Goal: Obtain resource: Obtain resource

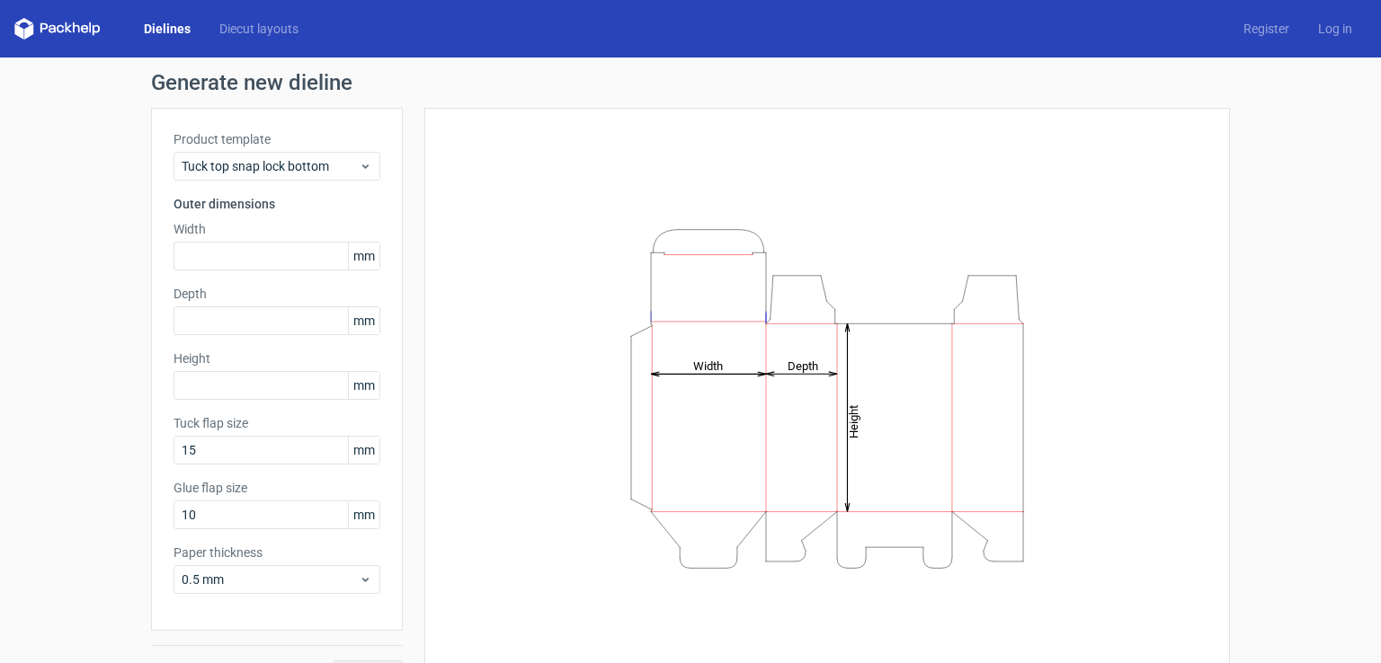
click at [68, 33] on icon at bounding box center [57, 29] width 86 height 22
click at [67, 30] on icon at bounding box center [57, 29] width 86 height 22
click at [255, 23] on link "Diecut layouts" at bounding box center [259, 29] width 108 height 18
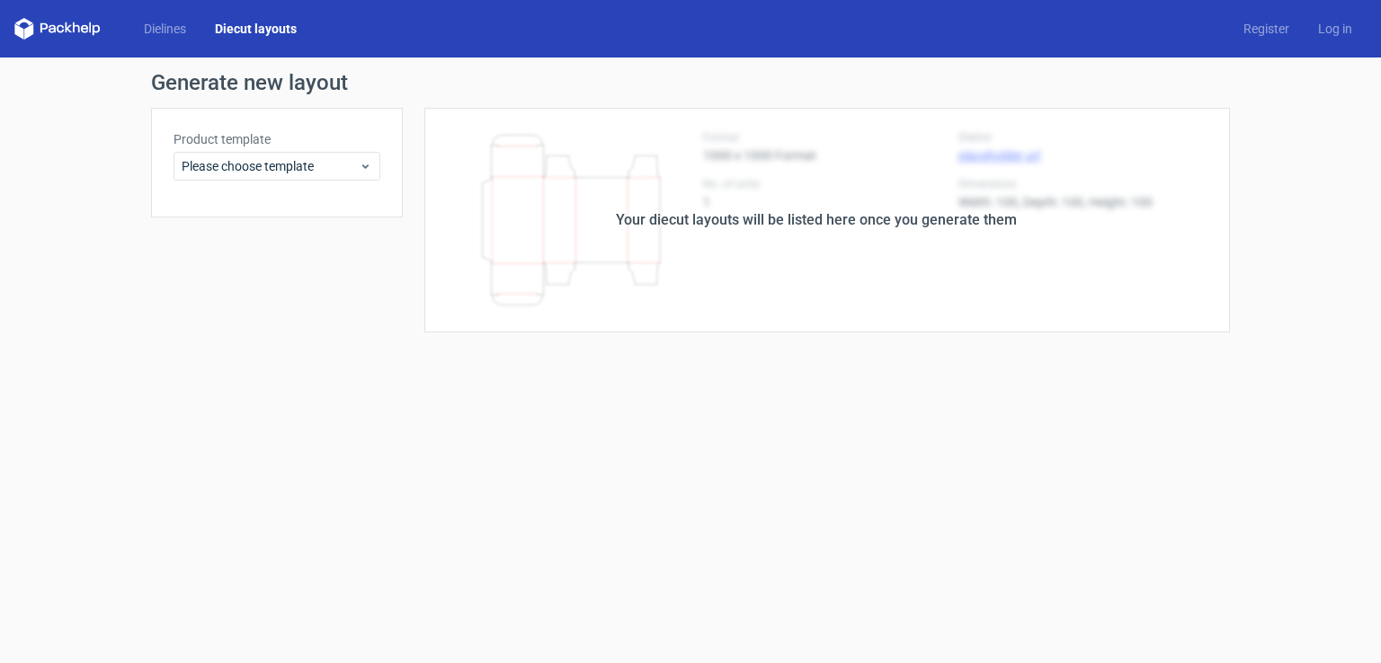
click at [783, 217] on div "Your diecut layouts will be listed here once you generate them" at bounding box center [816, 220] width 401 height 22
click at [302, 164] on span "Please choose template" at bounding box center [270, 166] width 177 height 18
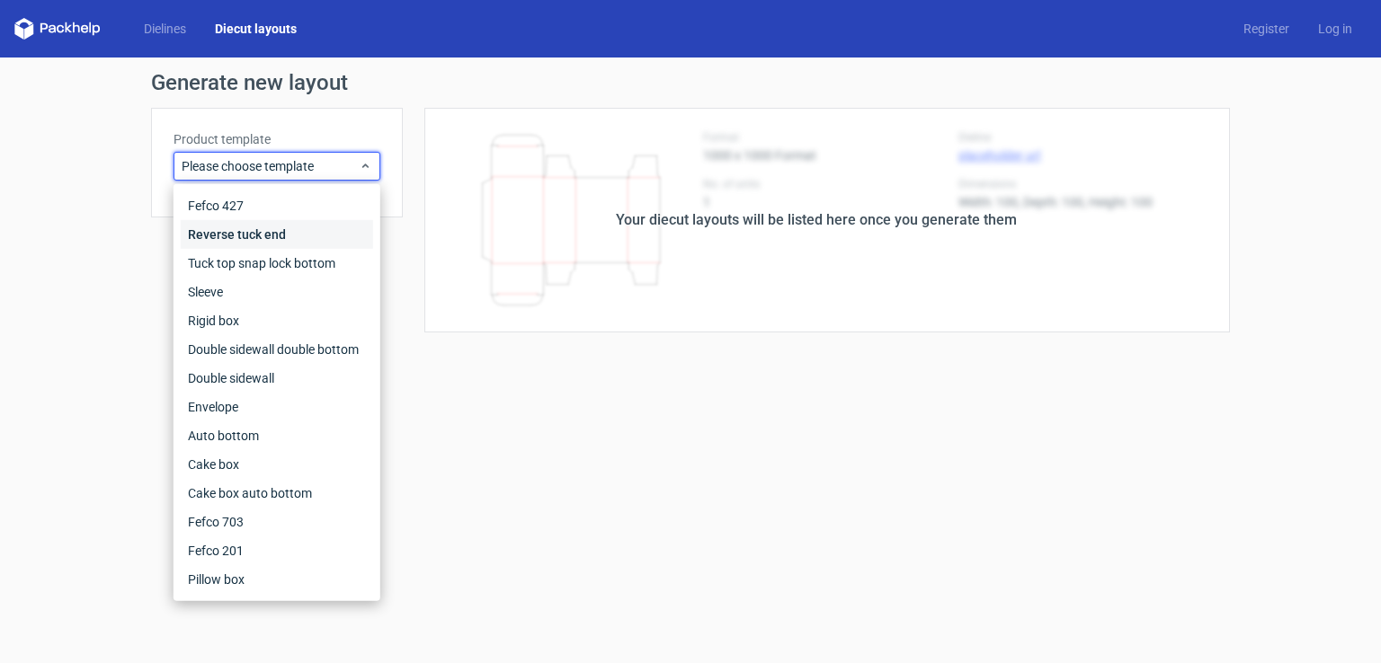
click at [295, 235] on div "Reverse tuck end" at bounding box center [277, 234] width 192 height 29
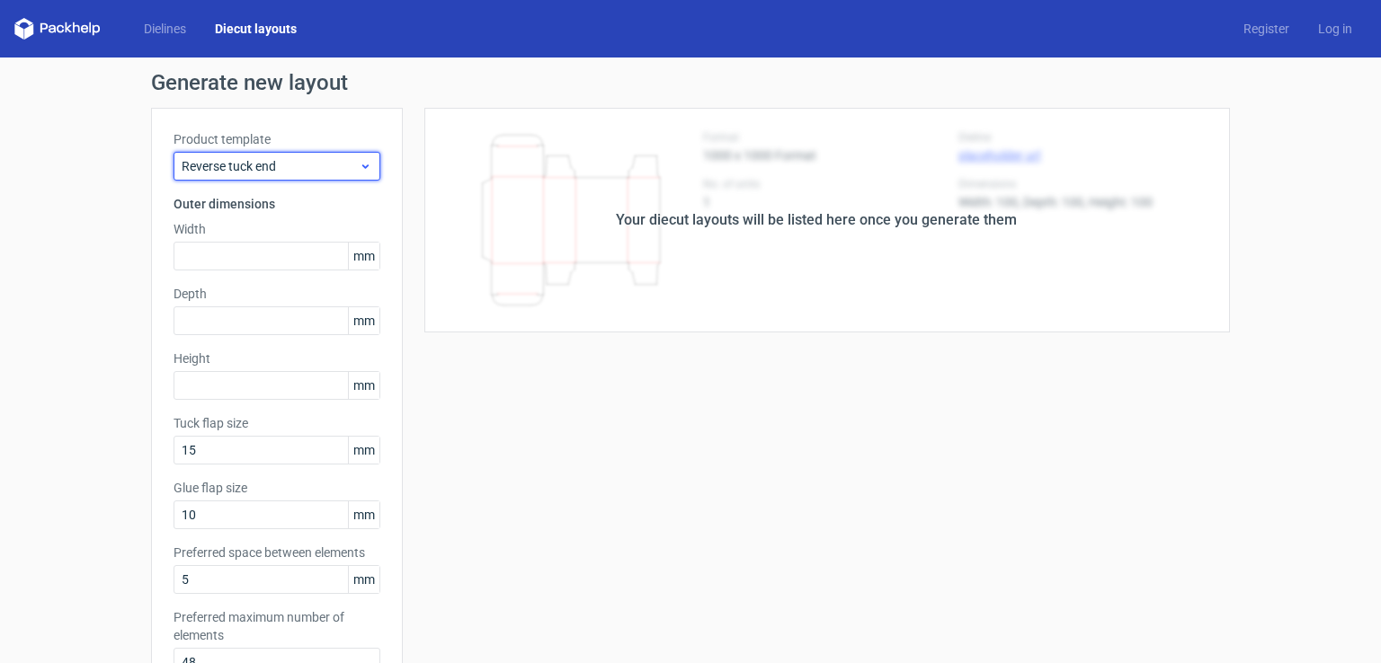
click at [223, 174] on span "Reverse tuck end" at bounding box center [270, 166] width 177 height 18
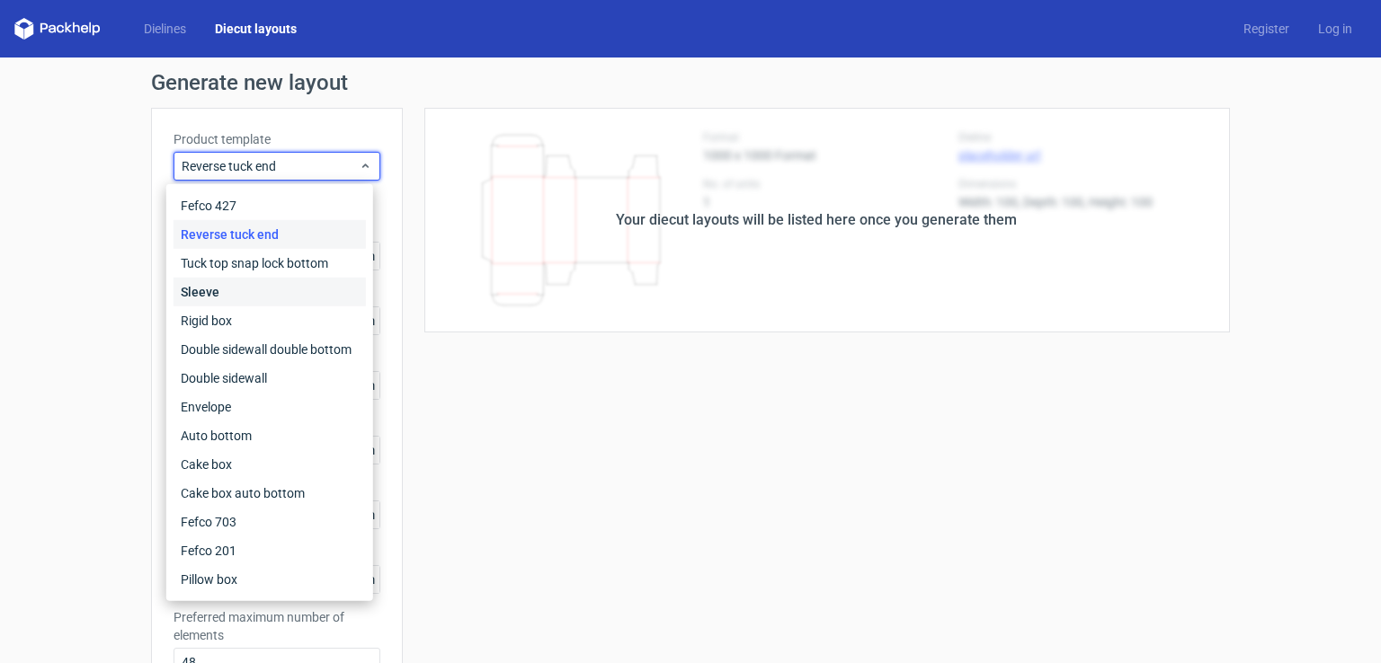
click at [222, 289] on div "Sleeve" at bounding box center [270, 292] width 192 height 29
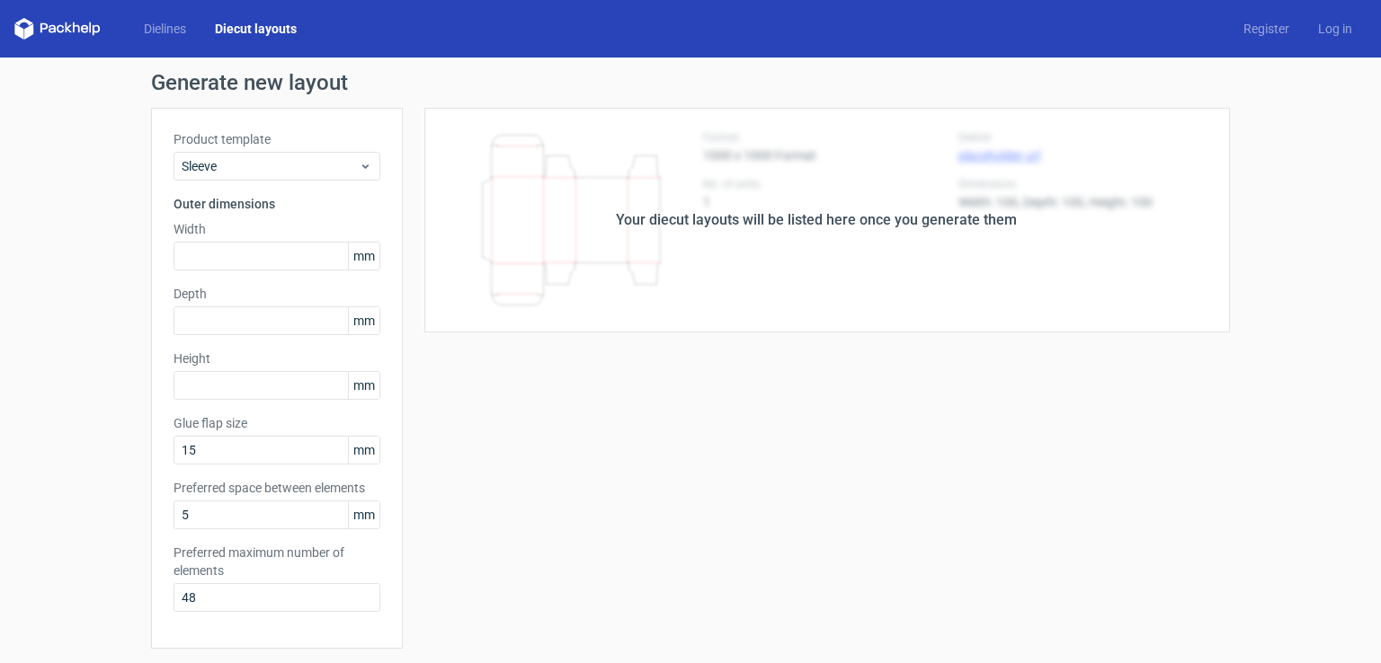
click at [162, 18] on div "Dielines Diecut layouts" at bounding box center [162, 29] width 297 height 22
click at [161, 26] on link "Dielines" at bounding box center [164, 29] width 71 height 18
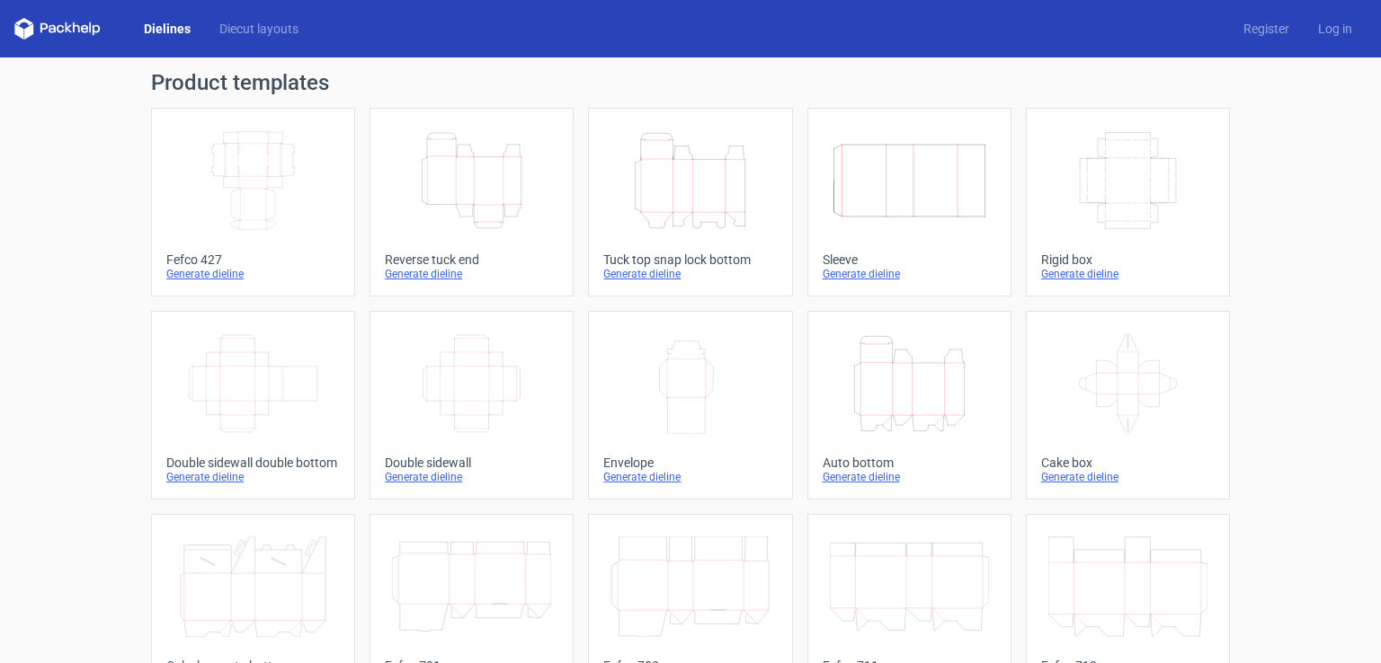
click at [476, 195] on icon "Height Depth Width" at bounding box center [471, 180] width 159 height 101
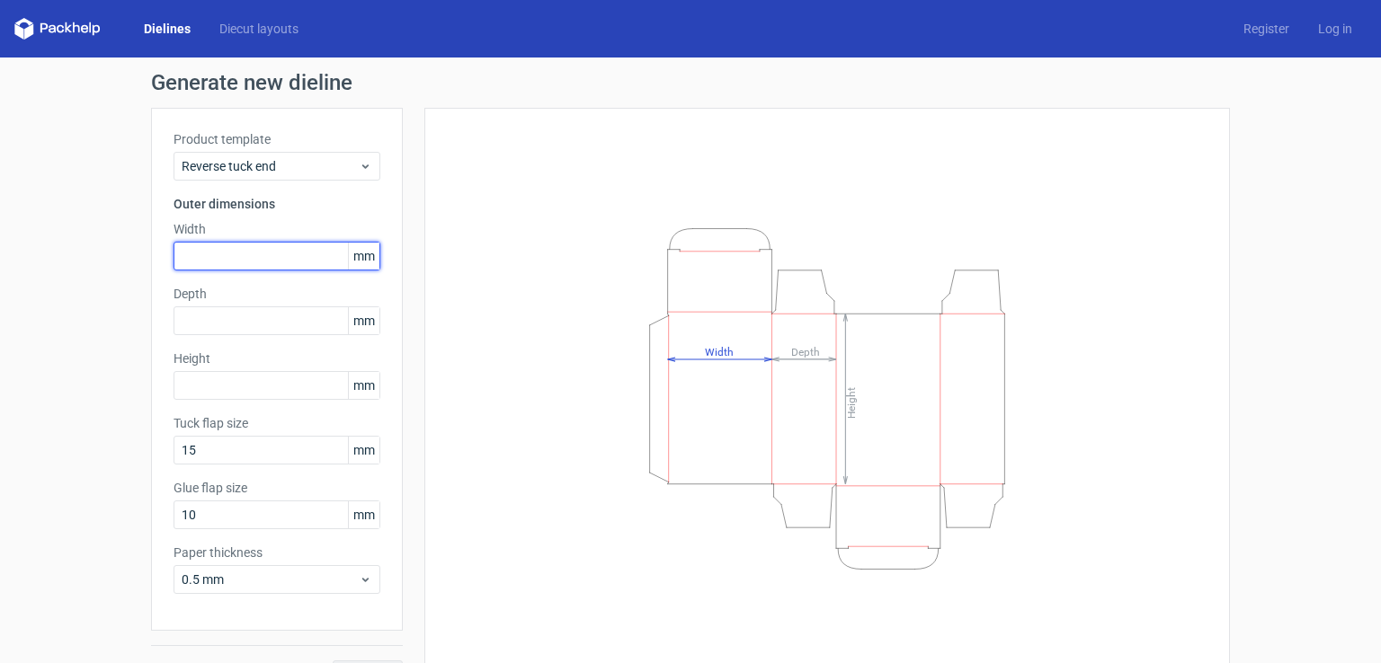
click at [287, 256] on input "text" at bounding box center [277, 256] width 207 height 29
type input "65"
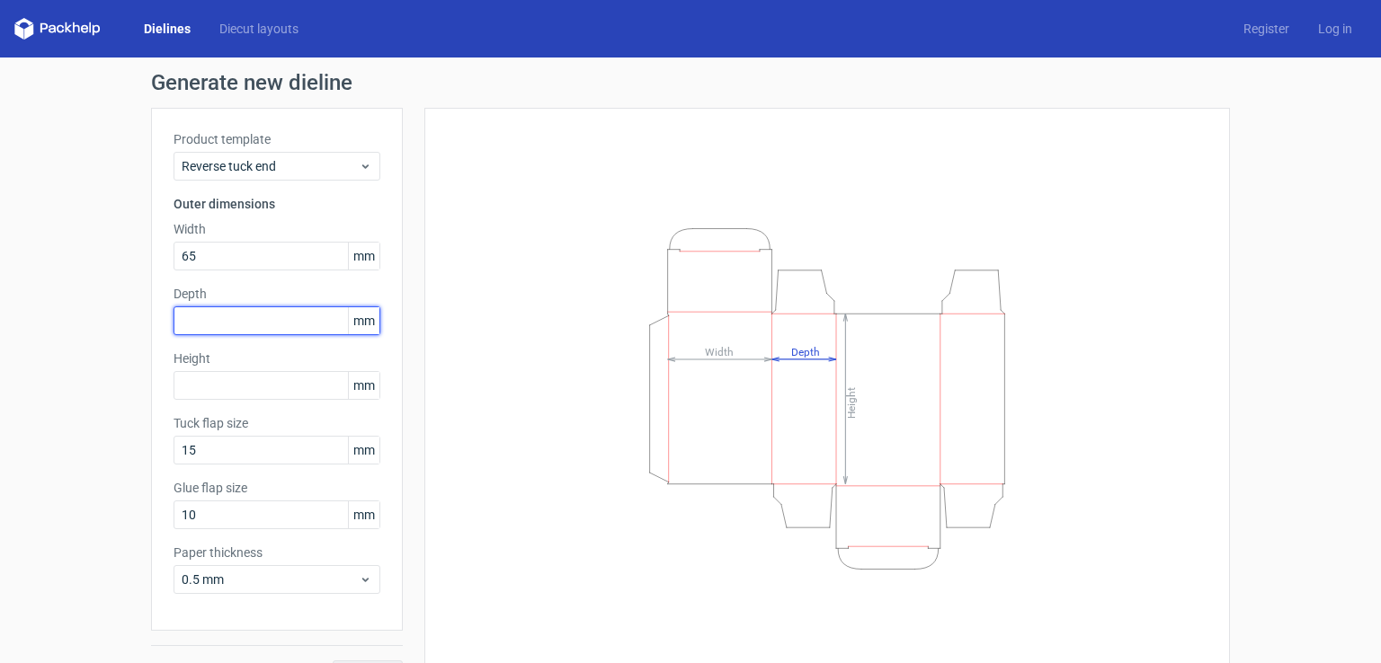
click at [248, 316] on input "text" at bounding box center [277, 321] width 207 height 29
type input "33"
click at [240, 383] on input "text" at bounding box center [277, 385] width 207 height 29
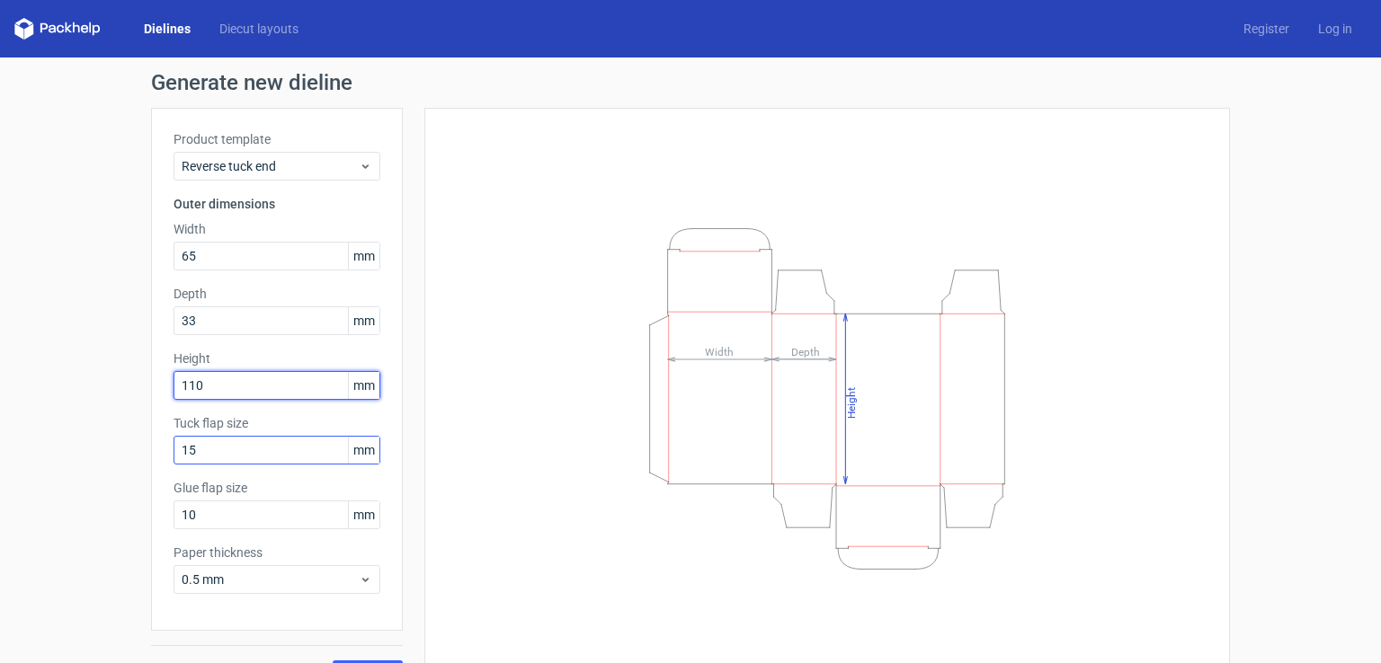
type input "110"
click at [255, 454] on input "15" at bounding box center [277, 450] width 207 height 29
click at [408, 466] on div "Height Depth Width" at bounding box center [816, 399] width 827 height 582
click at [282, 440] on input "15" at bounding box center [277, 450] width 207 height 29
drag, startPoint x: 282, startPoint y: 440, endPoint x: 115, endPoint y: 440, distance: 167.2
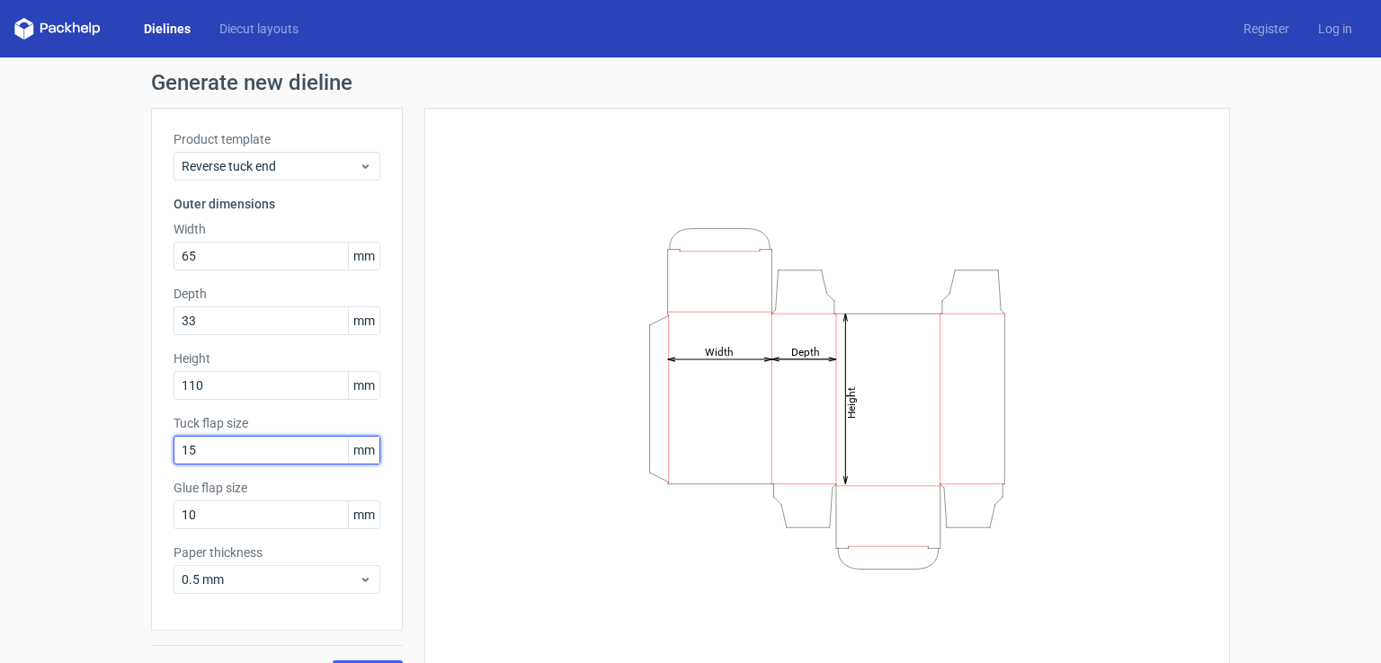
click at [115, 440] on div "Generate new dieline Product template Reverse tuck end Outer dimensions Width 6…" at bounding box center [690, 381] width 1381 height 646
type input "0"
click at [487, 466] on div "Height Depth Width" at bounding box center [827, 398] width 761 height 537
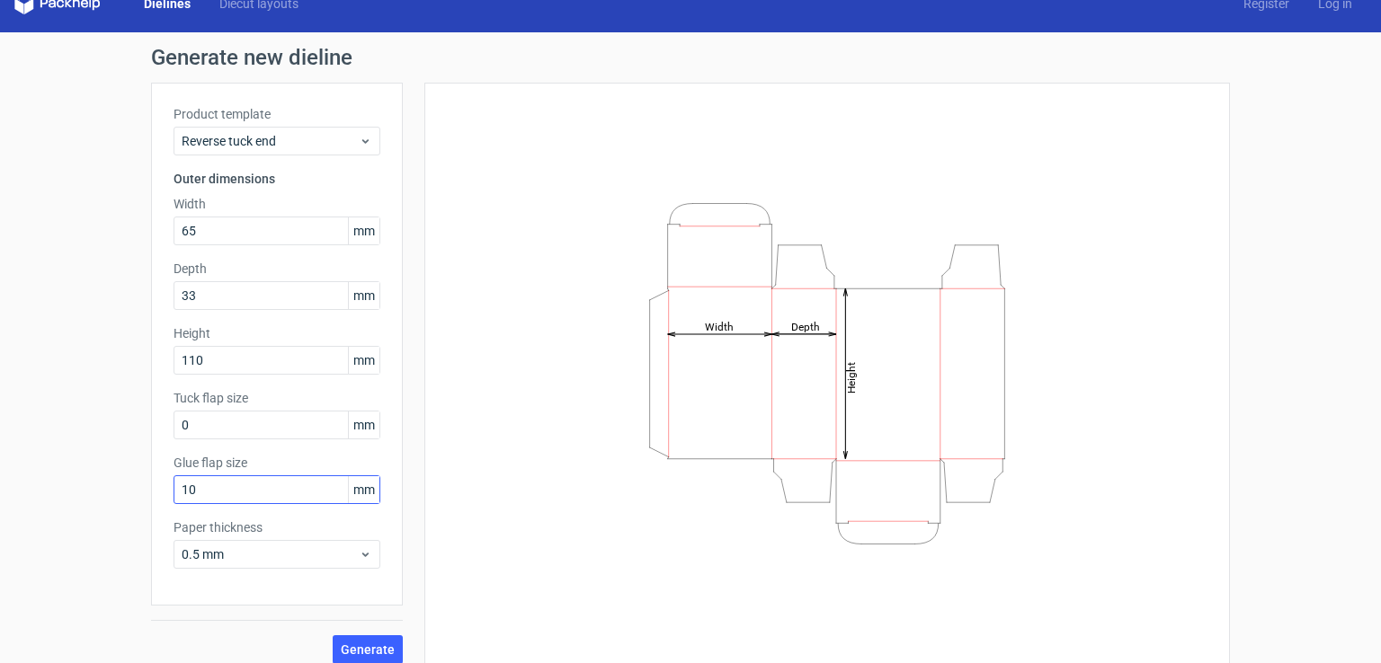
scroll to position [40, 0]
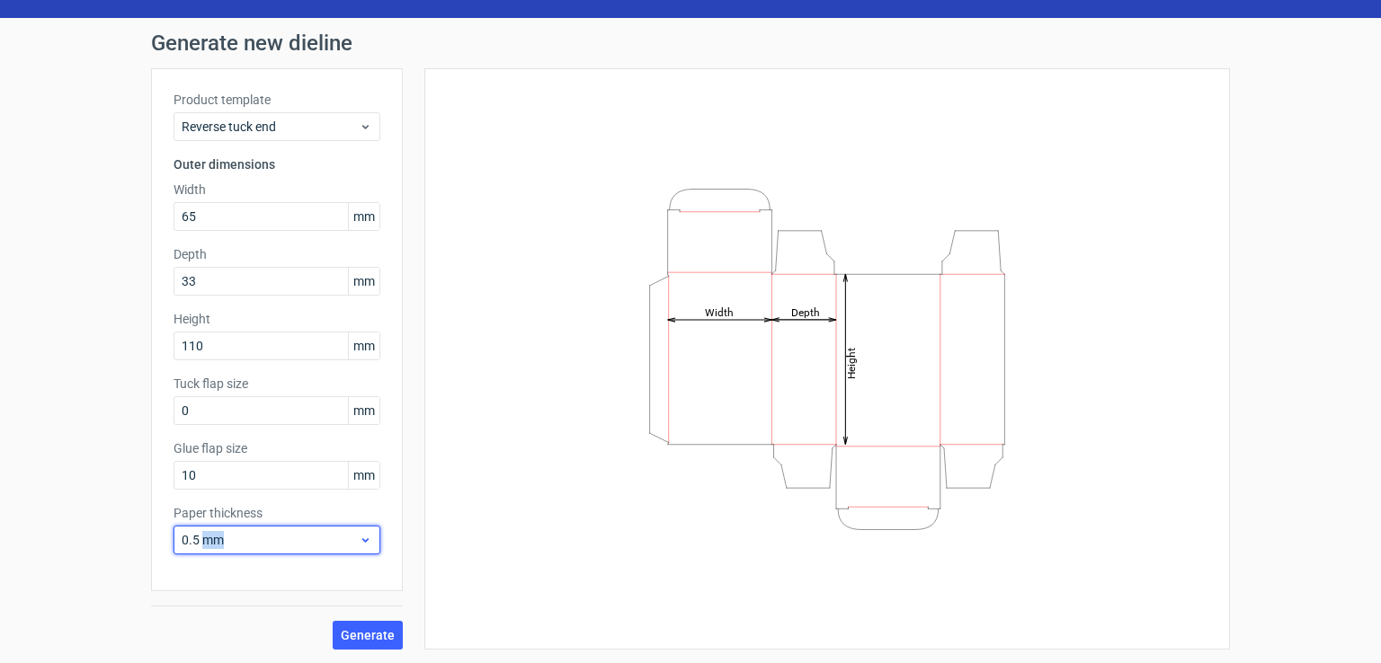
drag, startPoint x: 276, startPoint y: 537, endPoint x: 196, endPoint y: 537, distance: 80.0
click at [196, 537] on span "0.5 mm" at bounding box center [270, 540] width 177 height 18
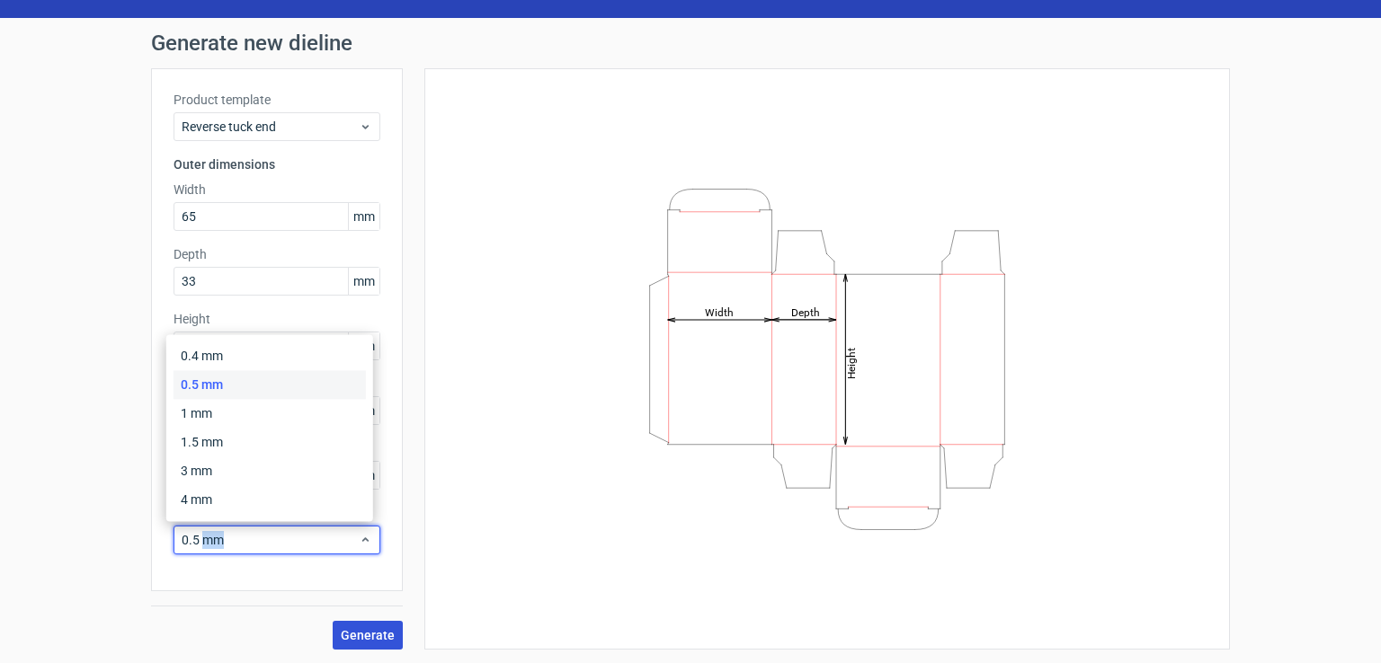
click at [373, 641] on button "Generate" at bounding box center [368, 635] width 70 height 29
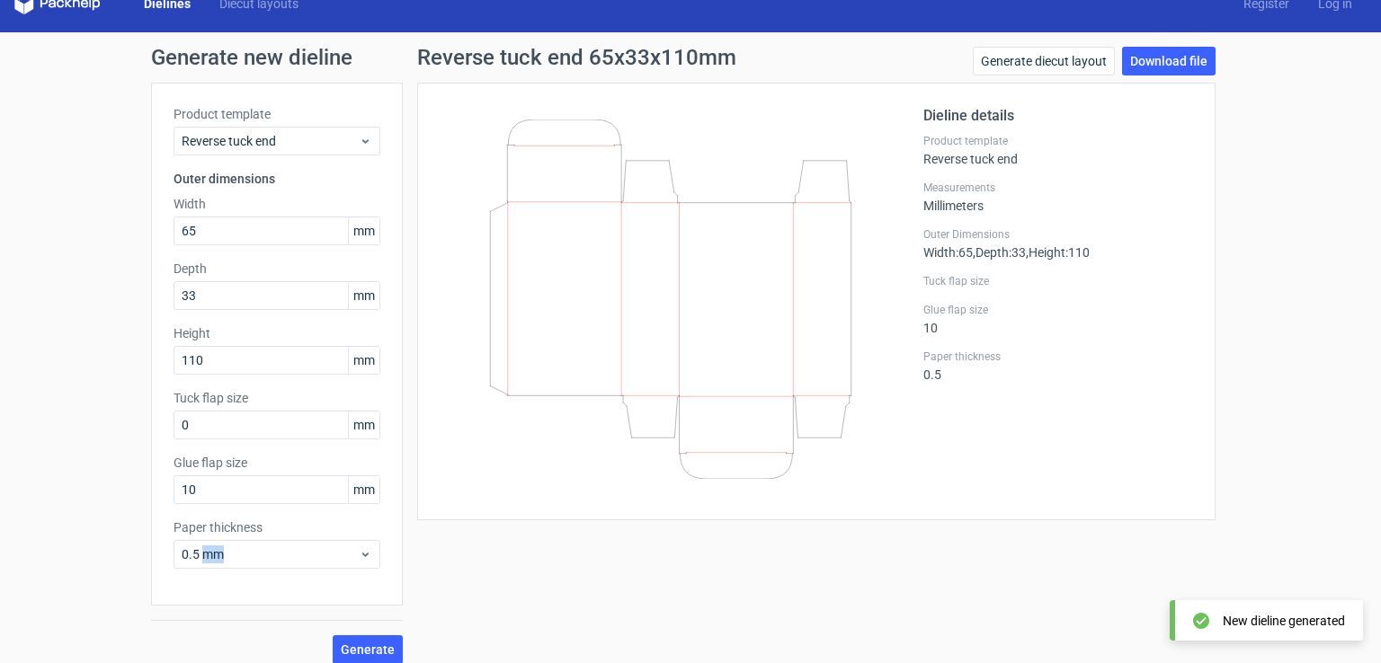
scroll to position [40, 0]
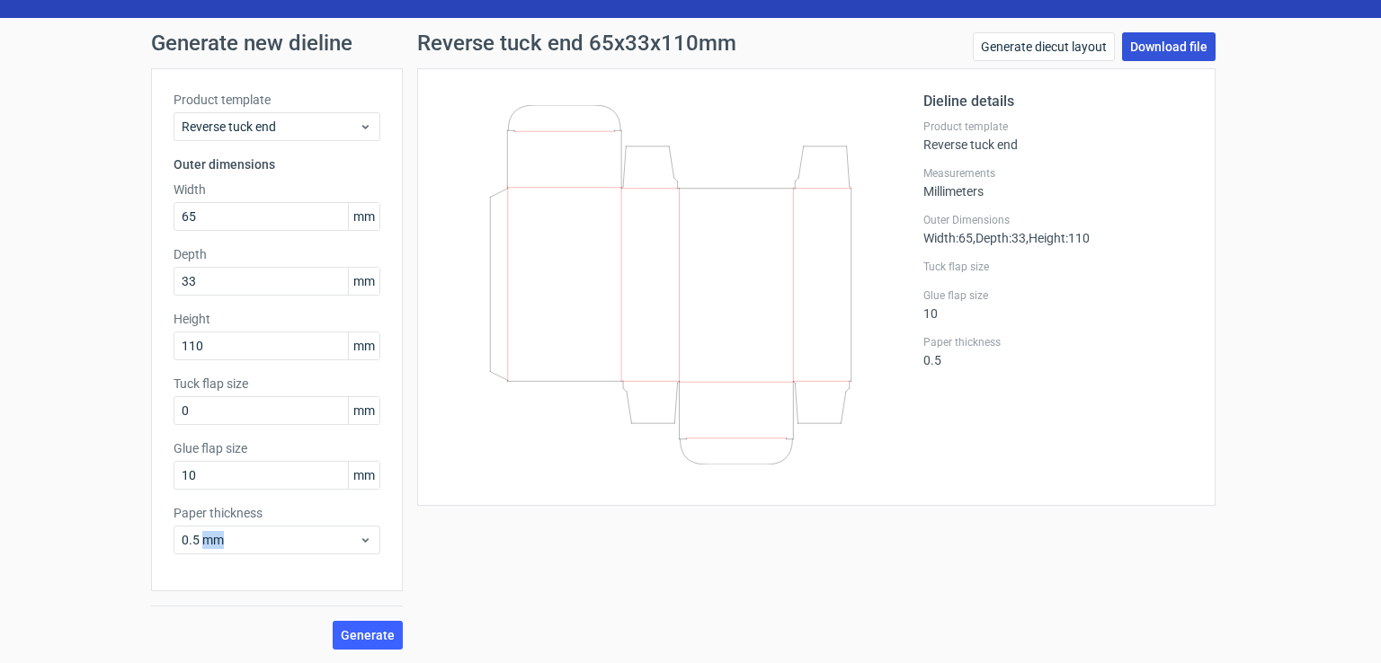
click at [1178, 48] on link "Download file" at bounding box center [1168, 46] width 93 height 29
